Goal: Transaction & Acquisition: Purchase product/service

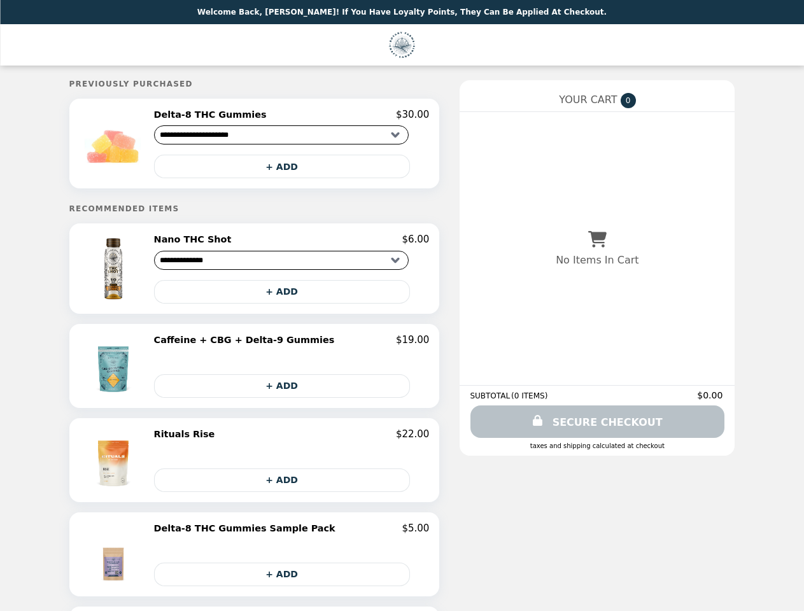
click at [141, 145] on img at bounding box center [114, 143] width 73 height 69
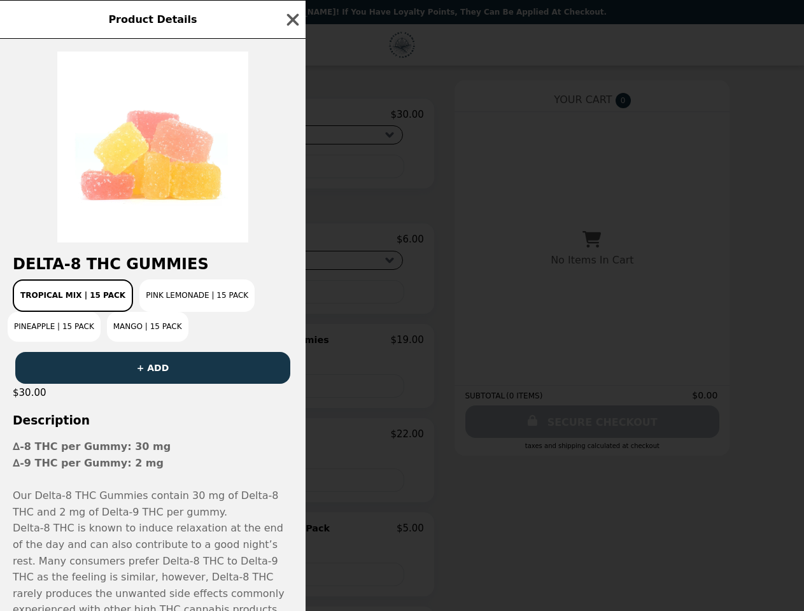
click at [291, 116] on div "Product Details Delta-8 THC Gummies Tropical Mix | 15 Pack Pink Lemonade | 15 P…" at bounding box center [402, 305] width 804 height 611
click at [291, 169] on div at bounding box center [152, 141] width 305 height 204
click at [141, 272] on h2 "Delta-8 THC Gummies" at bounding box center [152, 264] width 305 height 18
click at [291, 244] on div "Delta-8 THC Gummies Tropical Mix | 15 Pack Pink Lemonade | 15 Pack Pineapple | …" at bounding box center [152, 325] width 305 height 572
click at [291, 296] on div "Tropical Mix | 15 Pack Pink Lemonade | 15 Pack Pineapple | 15 Pack Mango | 15 P…" at bounding box center [153, 310] width 290 height 62
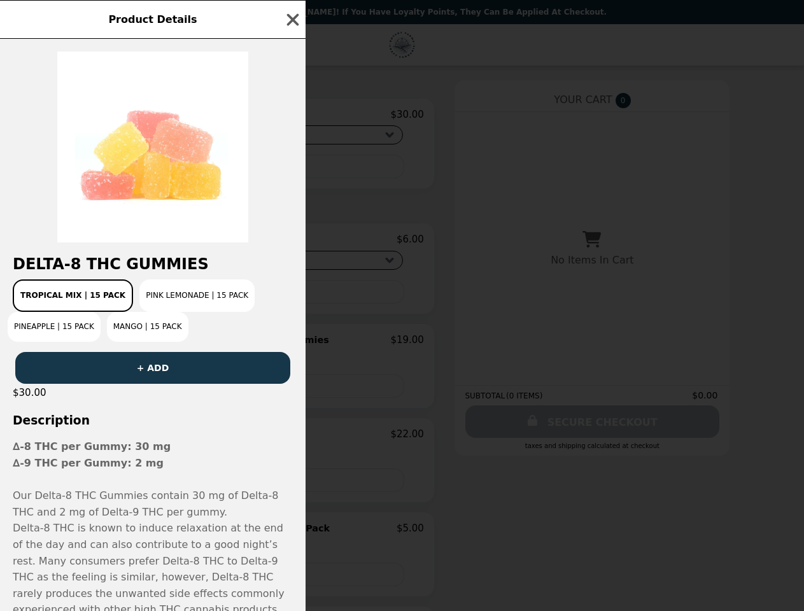
click at [141, 370] on button "+ ADD" at bounding box center [152, 368] width 275 height 32
click at [291, 345] on div "OOPS! FAILURE" at bounding box center [152, 363] width 305 height 42
click at [291, 390] on div "$30.00" at bounding box center [152, 393] width 305 height 18
click at [141, 465] on strong "∆-9 THC per Gummy: 2 mg" at bounding box center [88, 463] width 151 height 12
